Goal: Navigation & Orientation: Find specific page/section

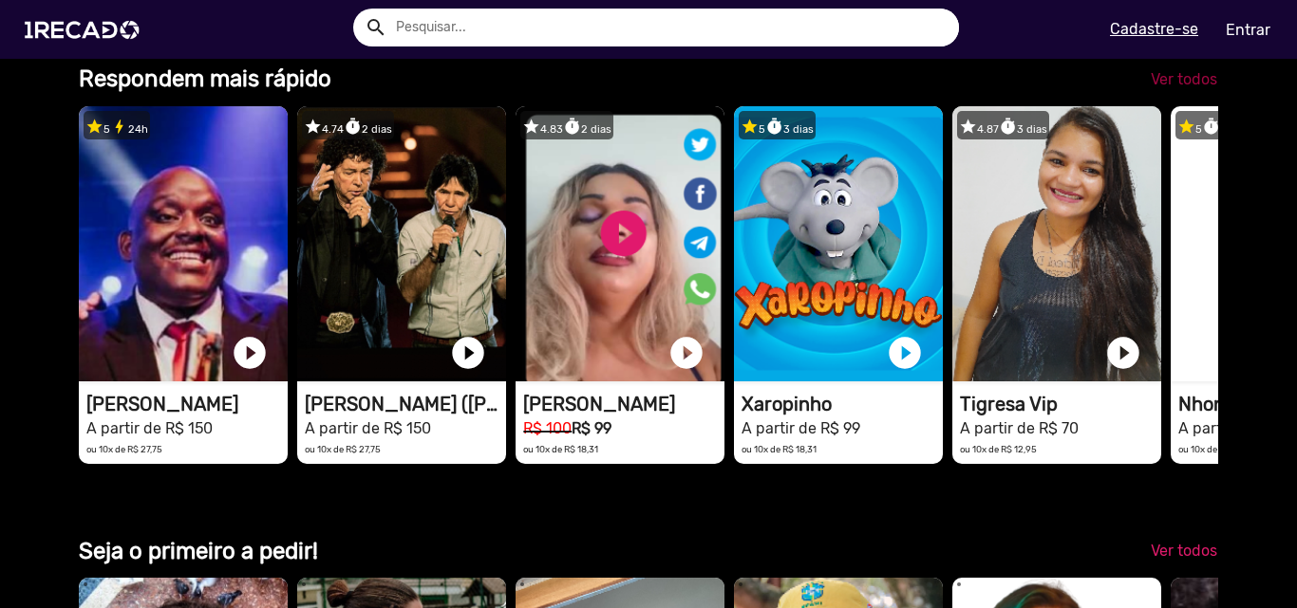
click at [1164, 97] on link "Ver todos" at bounding box center [1183, 80] width 97 height 34
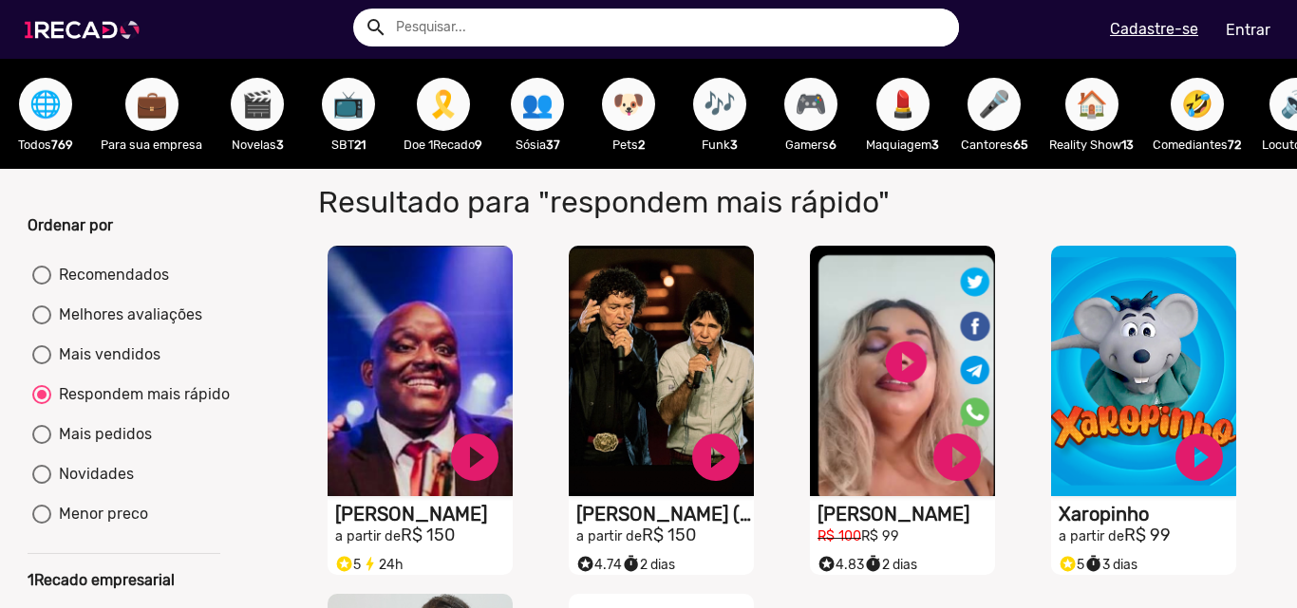
click at [84, 25] on img at bounding box center [85, 30] width 143 height 81
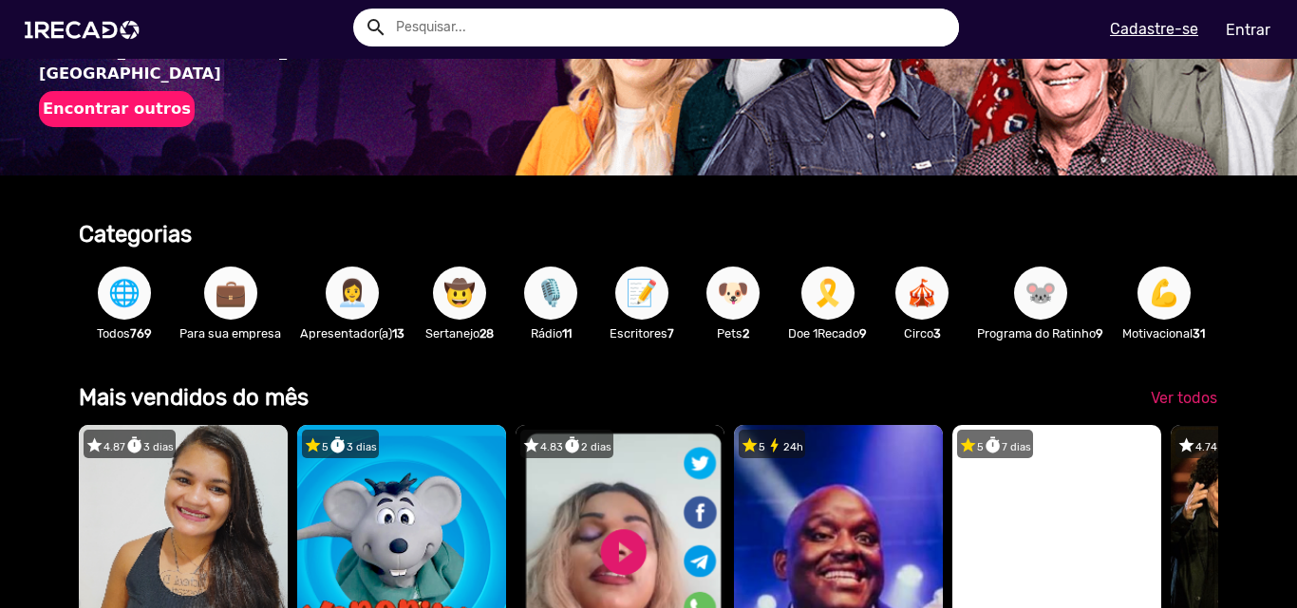
click at [232, 302] on span "💼" at bounding box center [231, 293] width 32 height 53
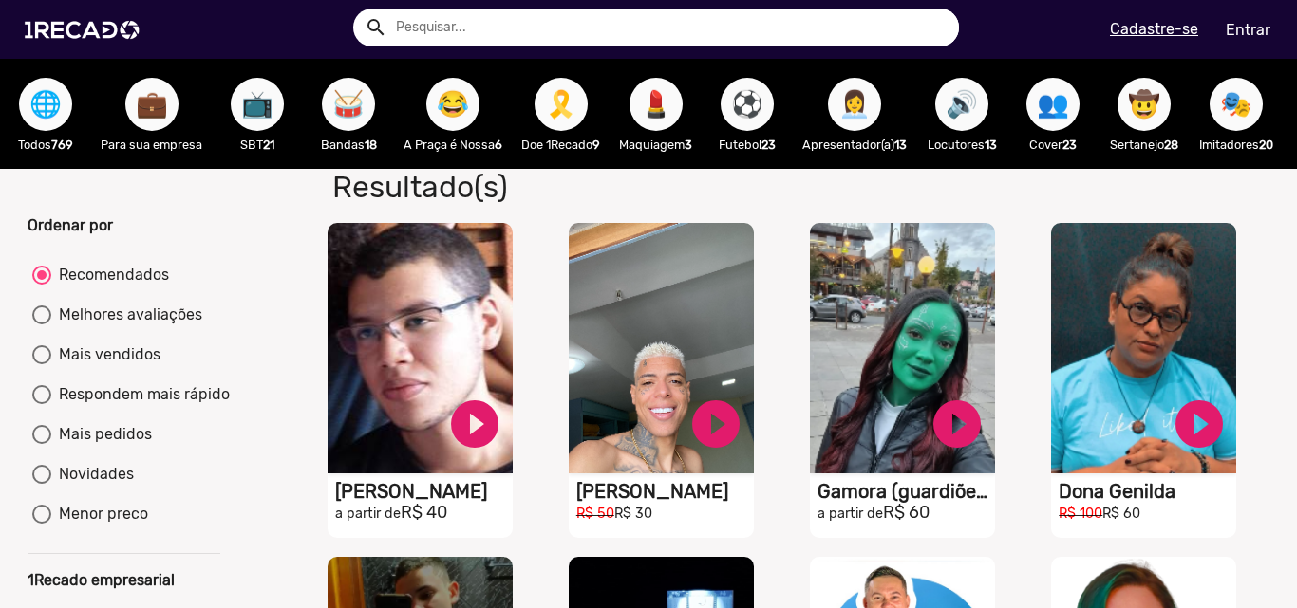
click at [465, 101] on span "😂" at bounding box center [453, 104] width 32 height 53
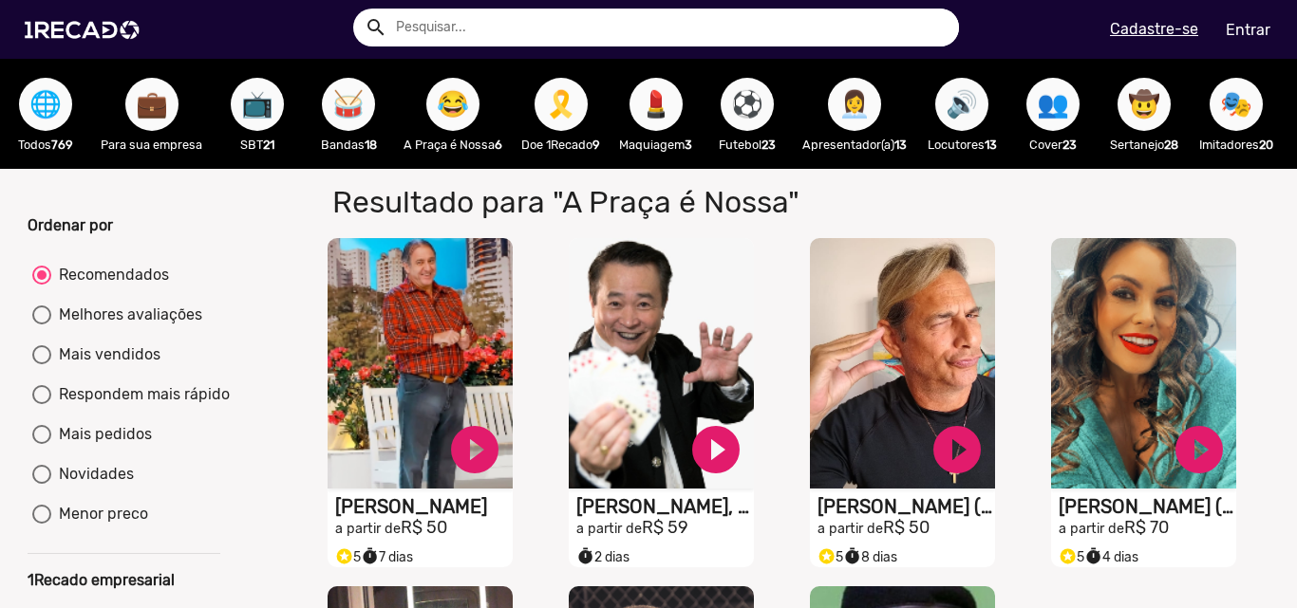
click at [62, 112] on span "🌐" at bounding box center [45, 104] width 32 height 53
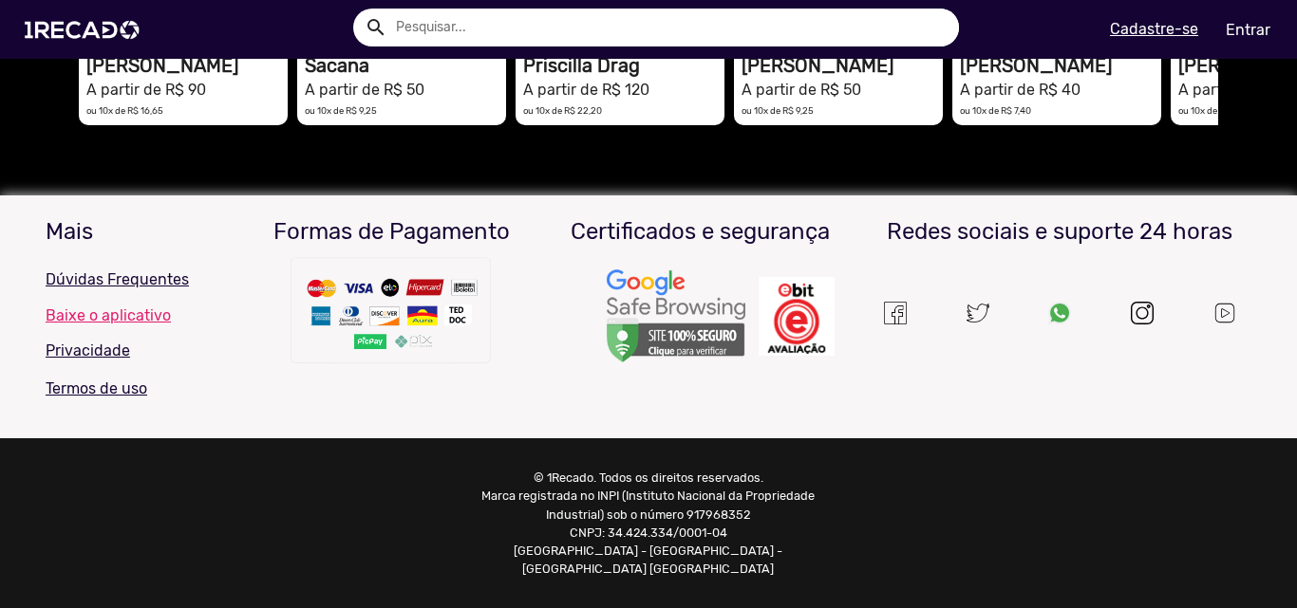
scroll to position [0, 2511]
